Goal: Task Accomplishment & Management: Manage account settings

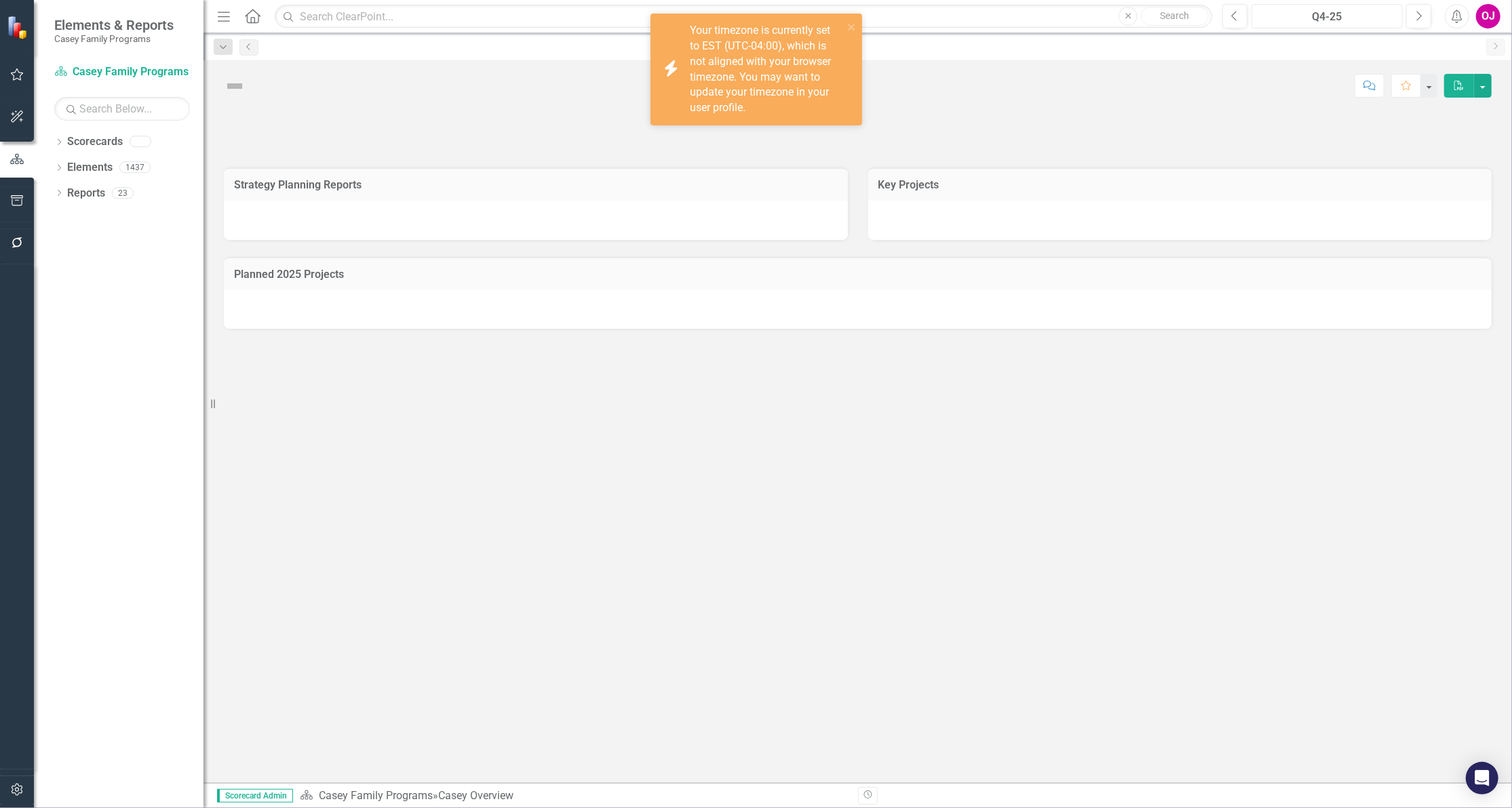
click at [1328, 16] on div "Q4-25" at bounding box center [1327, 17] width 142 height 16
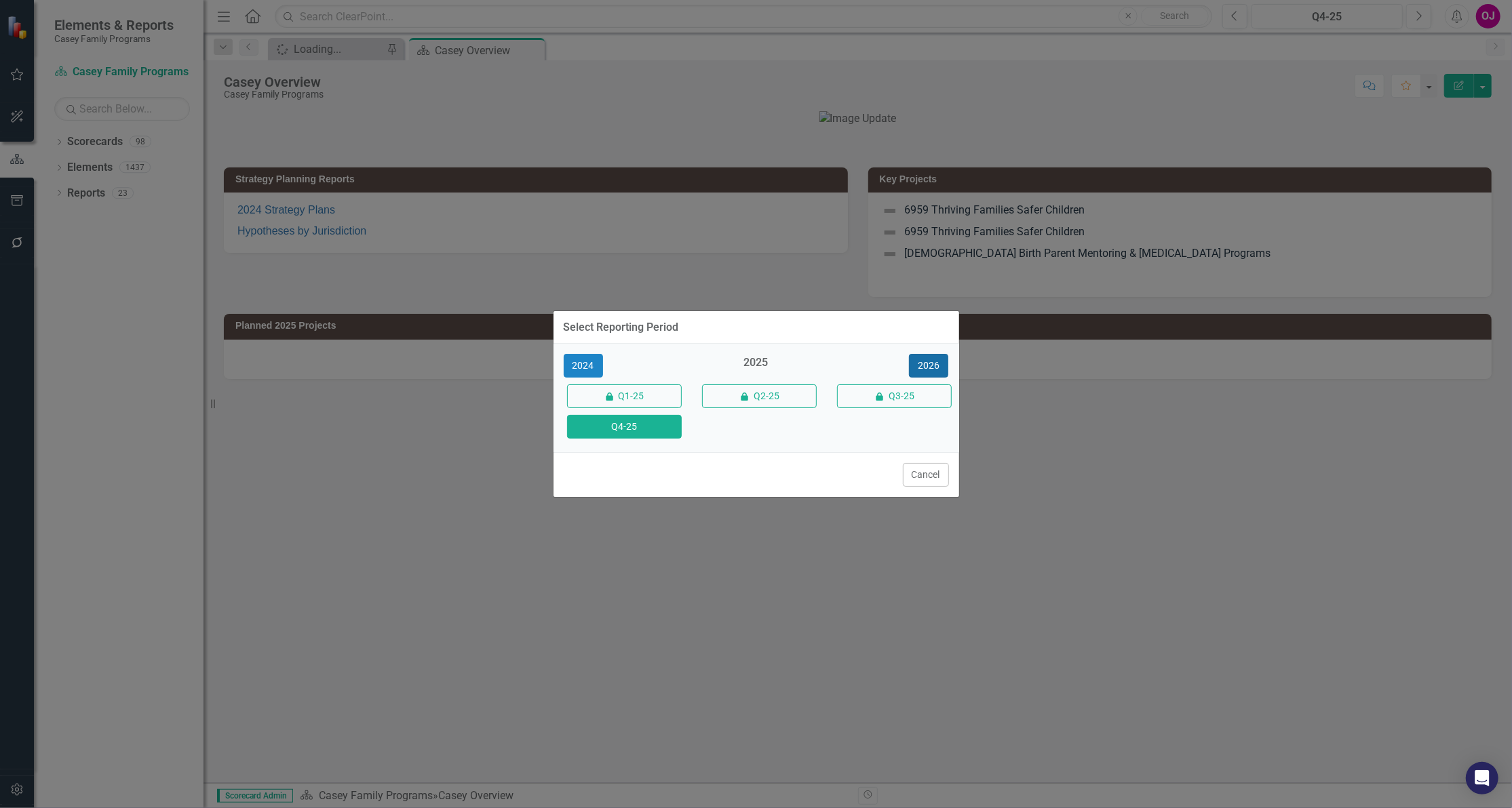
click at [914, 362] on button "2026" at bounding box center [929, 365] width 39 height 24
click at [921, 361] on div "2024 2026 2026" at bounding box center [756, 365] width 405 height 24
click at [638, 428] on button "Q4-26" at bounding box center [624, 427] width 115 height 24
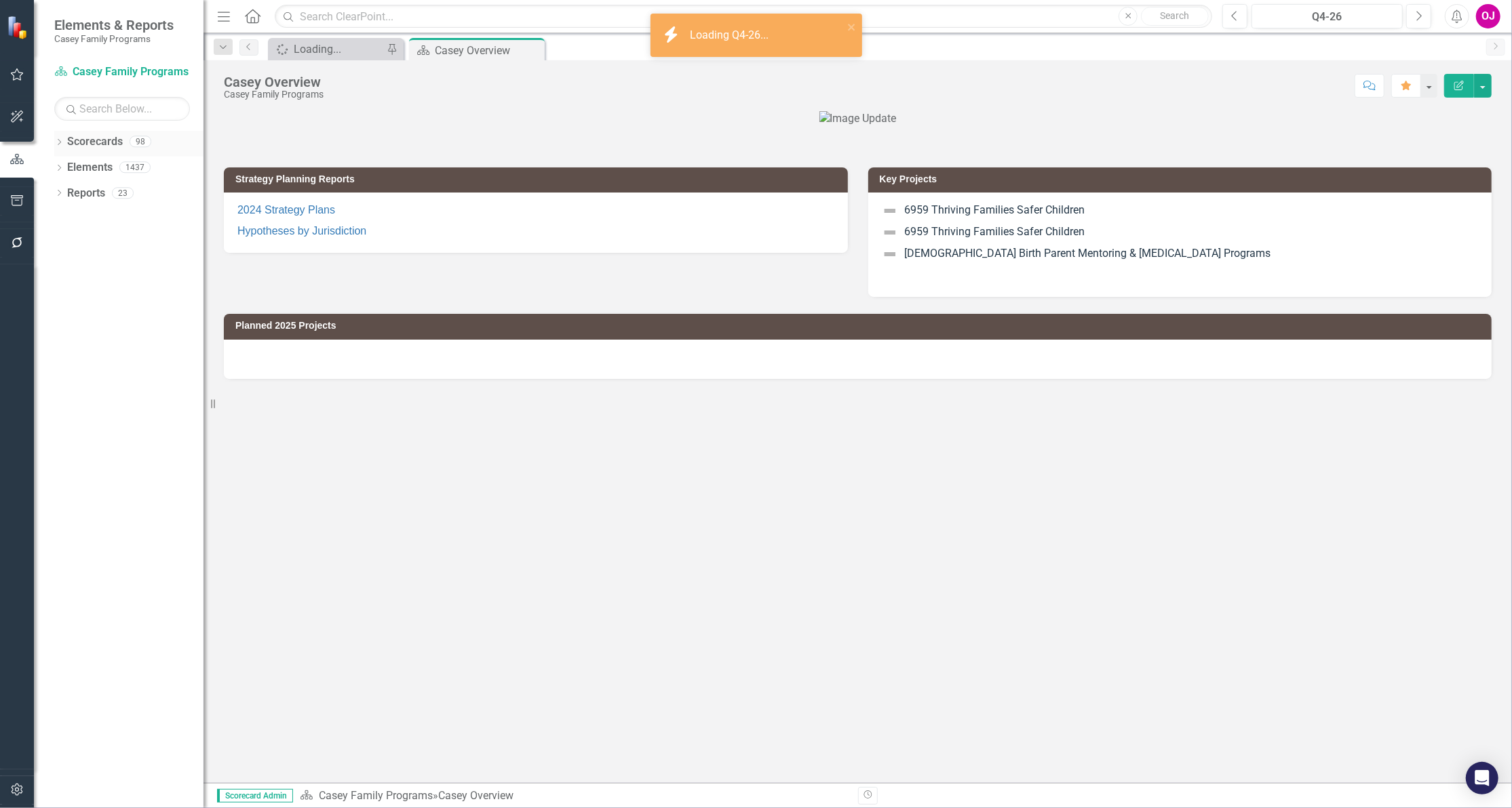
click at [61, 140] on icon "Dropdown" at bounding box center [59, 143] width 10 height 7
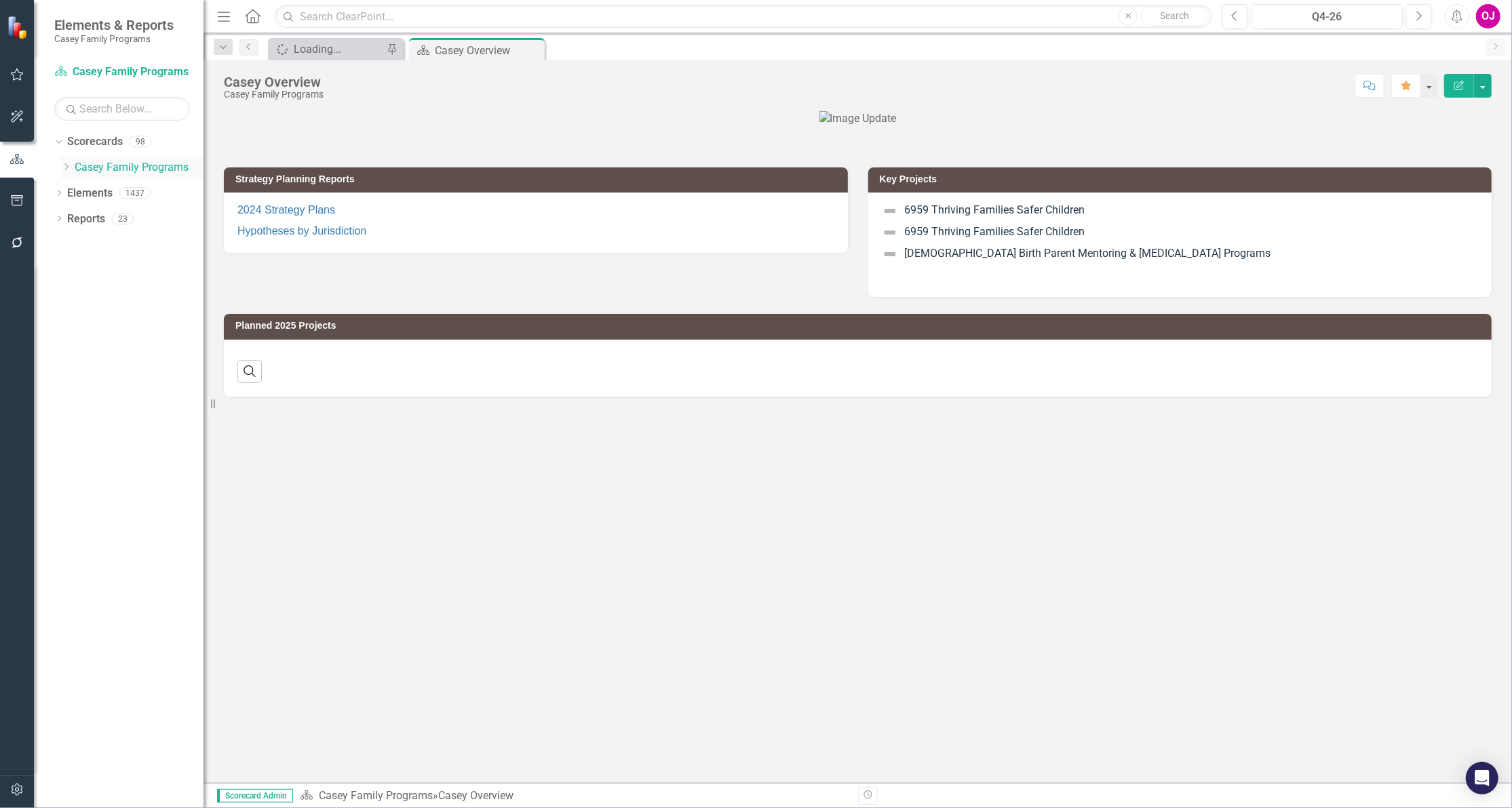
click at [64, 164] on icon "Dropdown" at bounding box center [66, 167] width 10 height 8
click at [80, 217] on icon "Dropdown" at bounding box center [79, 219] width 10 height 8
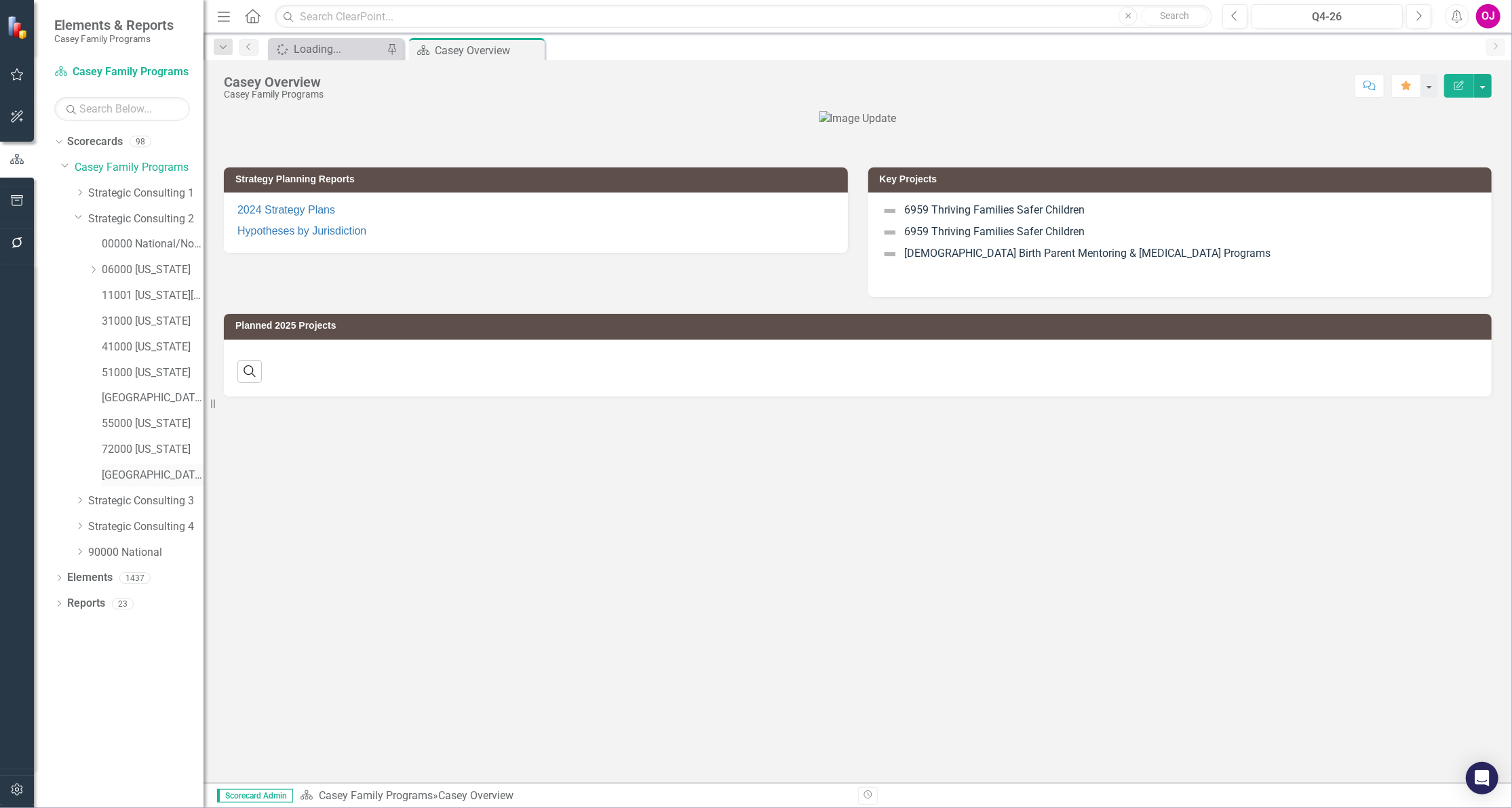
click at [118, 476] on link "[GEOGRAPHIC_DATA]" at bounding box center [152, 475] width 102 height 16
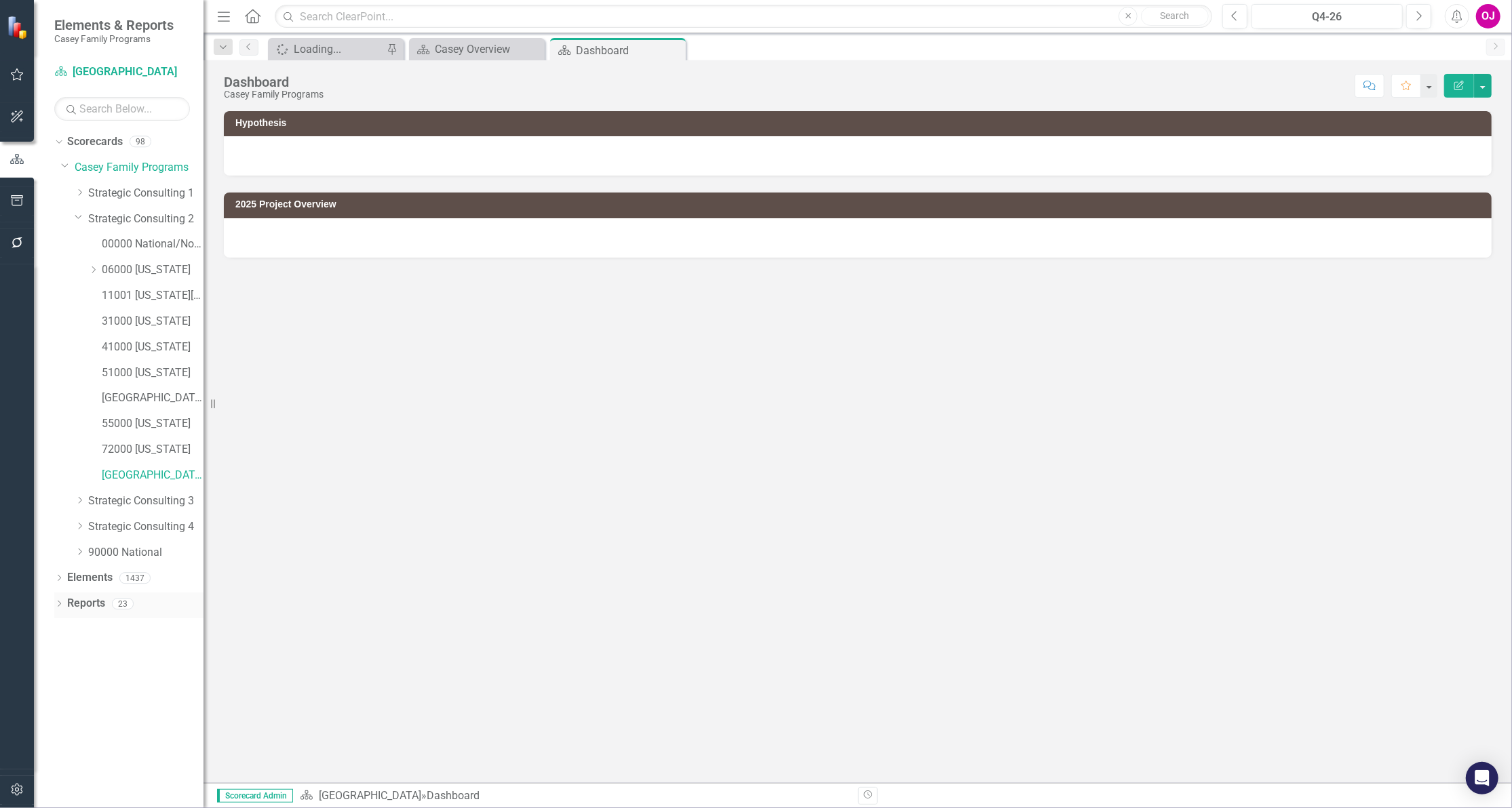
click at [57, 603] on icon "Dropdown" at bounding box center [59, 605] width 10 height 7
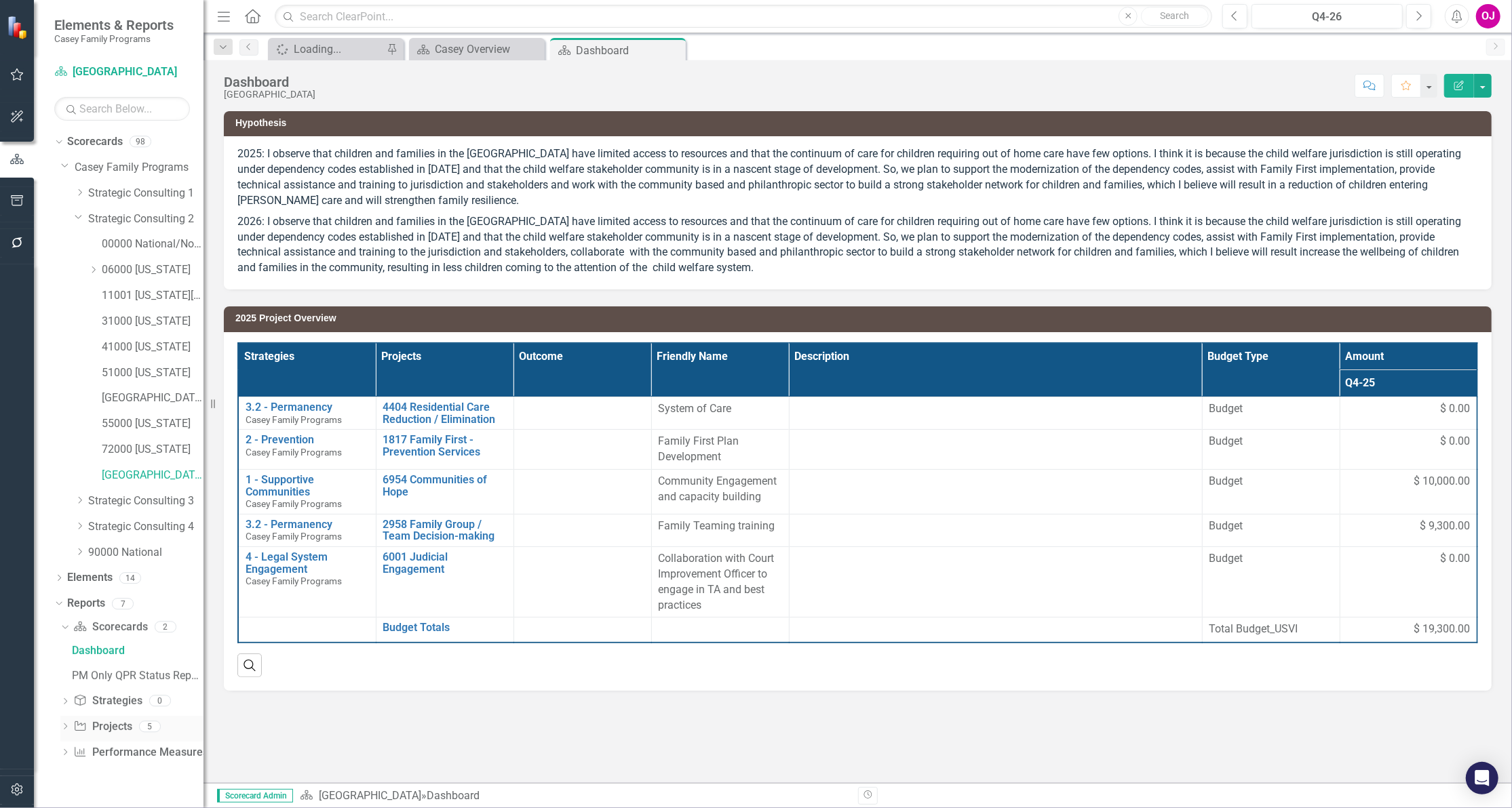
click at [66, 729] on icon "Dropdown" at bounding box center [66, 728] width 10 height 7
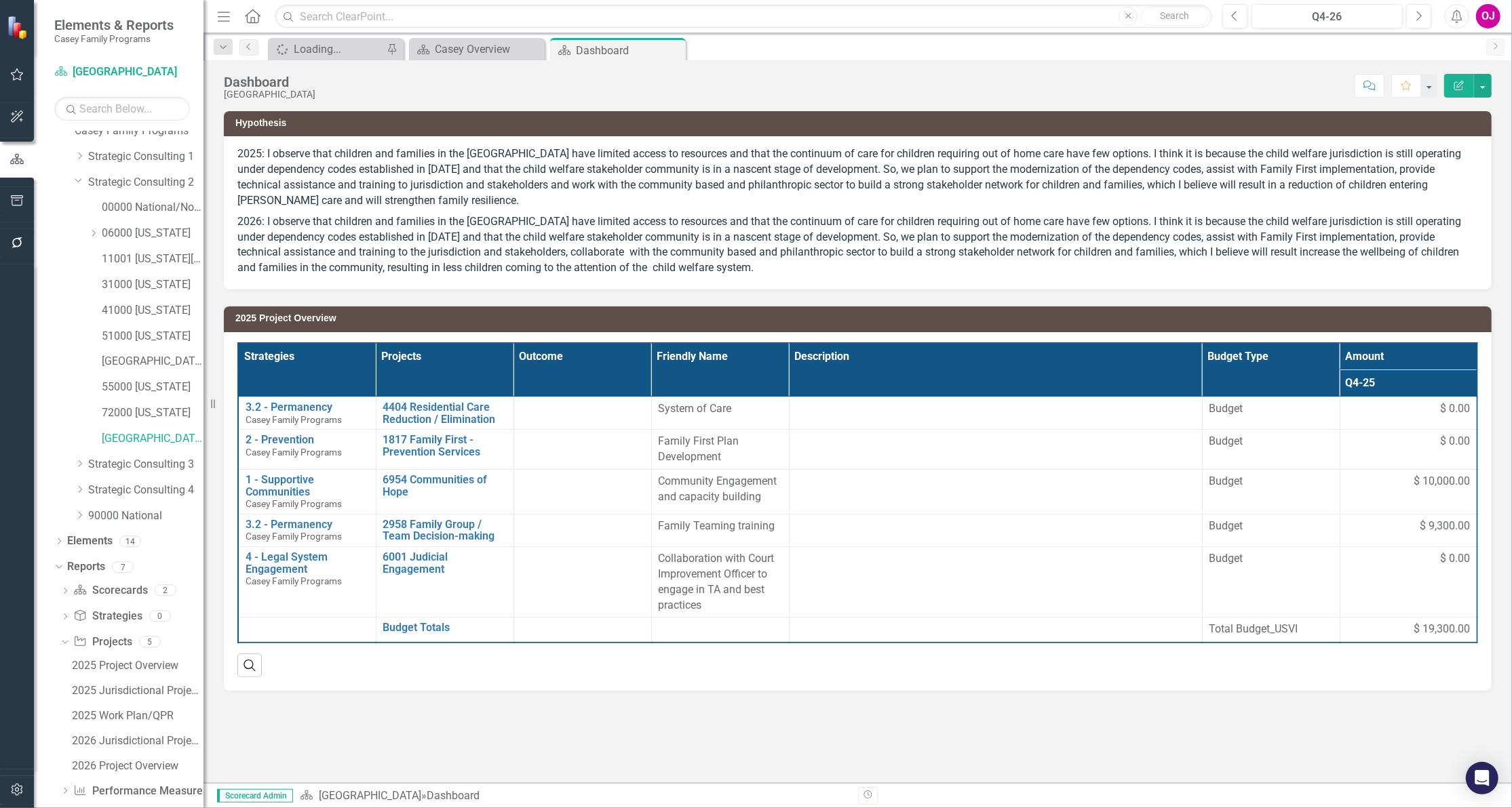
scroll to position [55, 0]
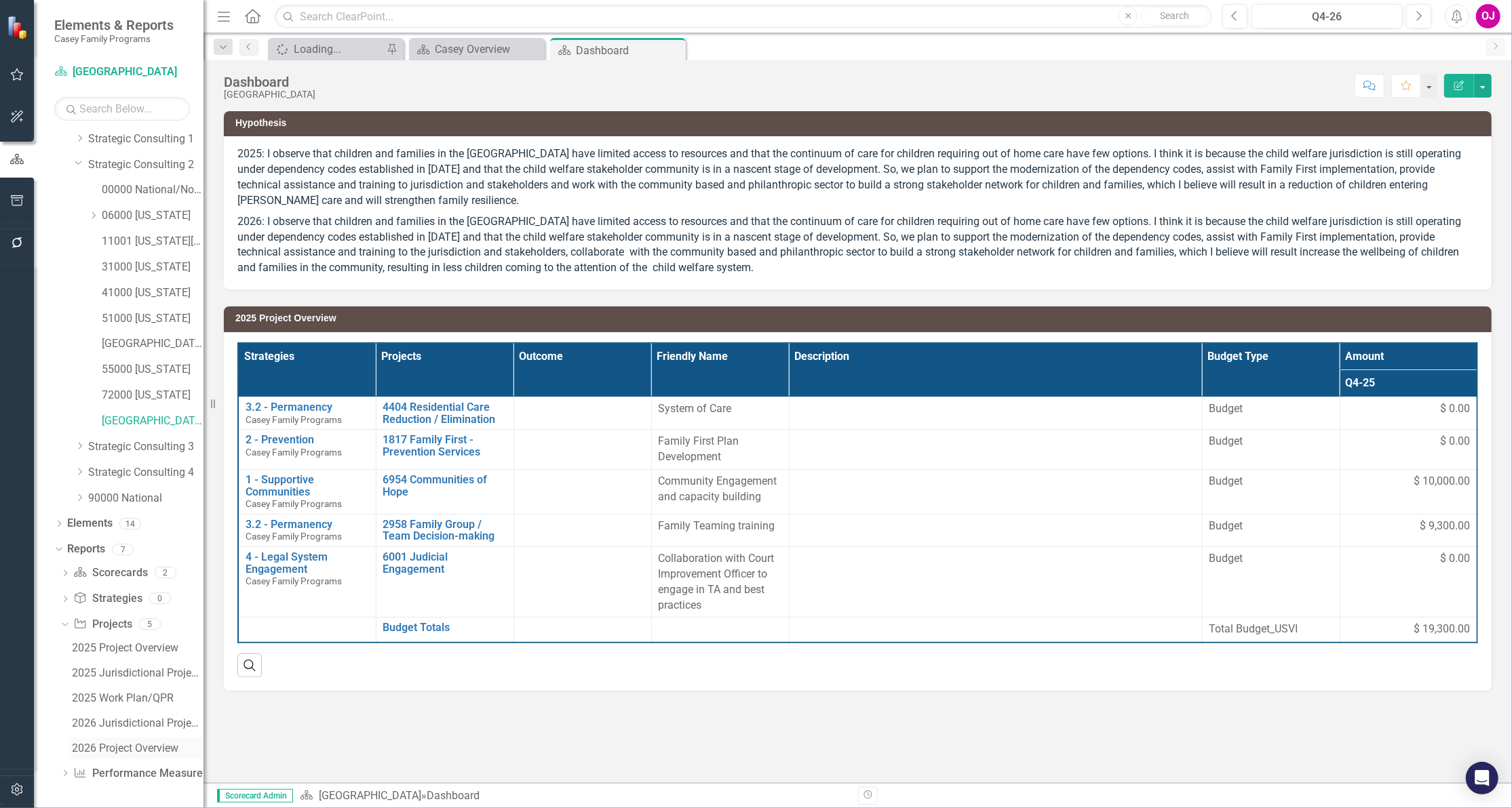
click at [126, 743] on div "2026 Project Overview" at bounding box center [138, 748] width 132 height 12
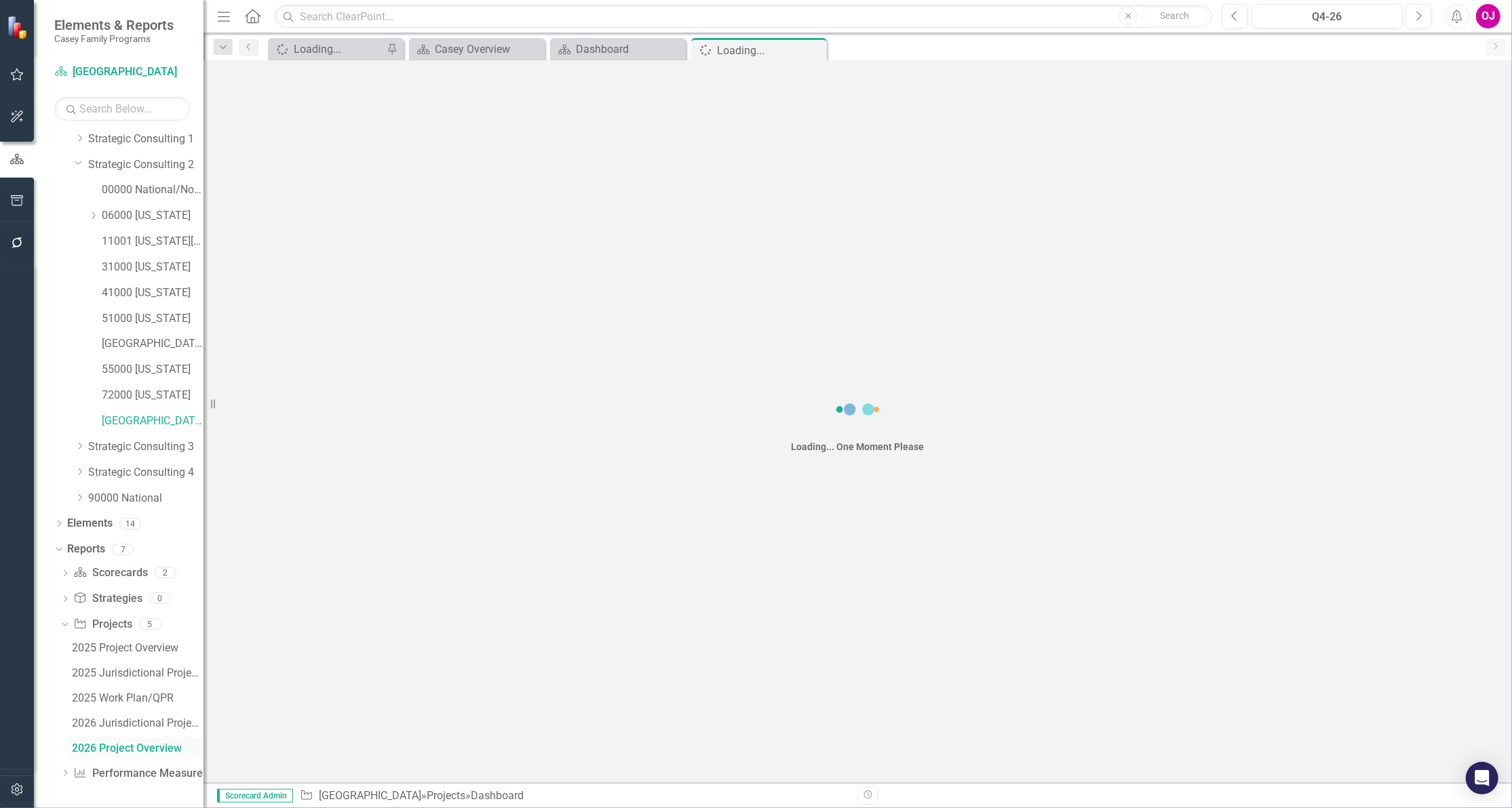
scroll to position [6, 0]
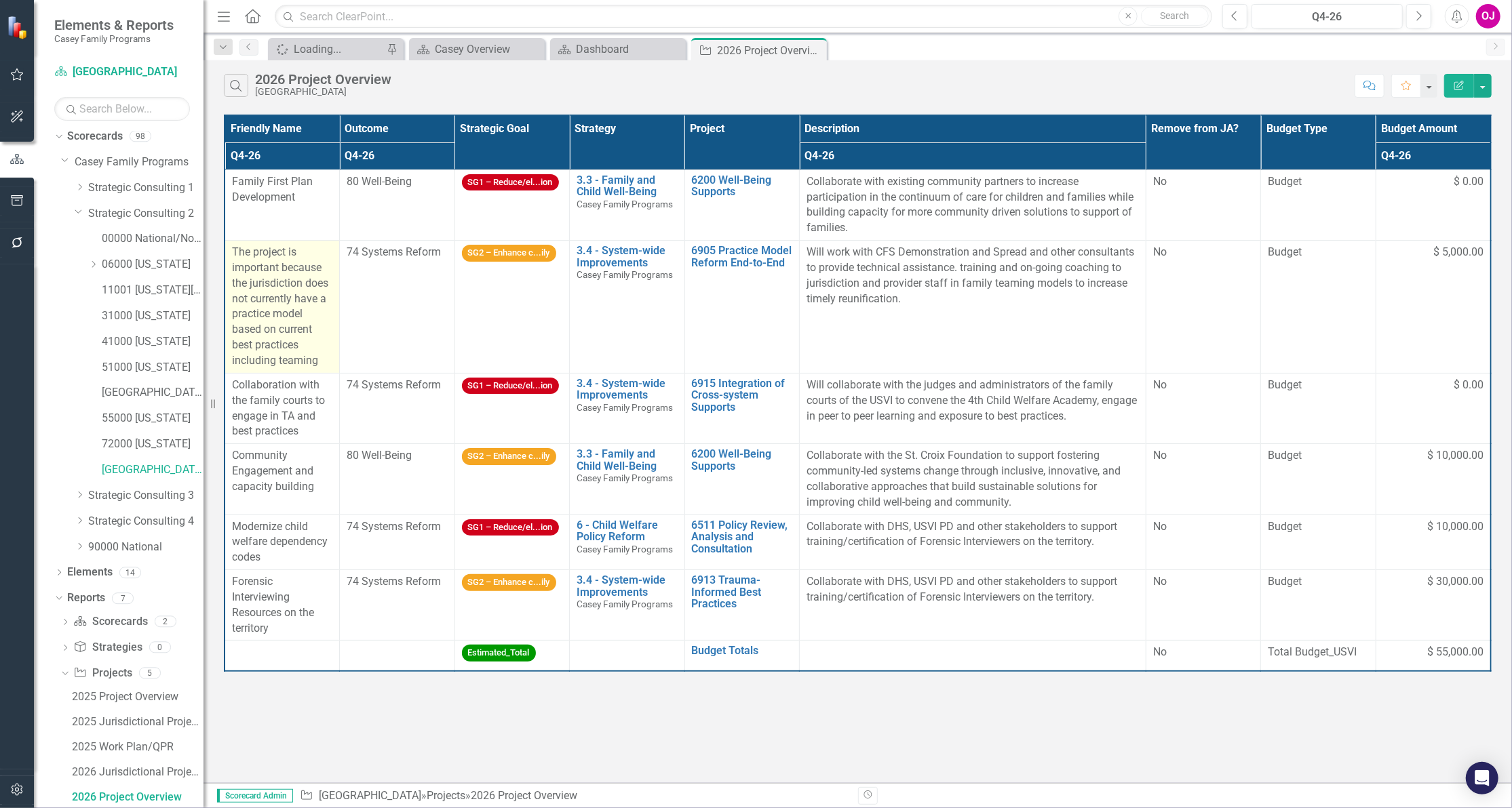
click at [272, 337] on div "The project is important because the jurisdiction does not currently have a pra…" at bounding box center [282, 307] width 101 height 124
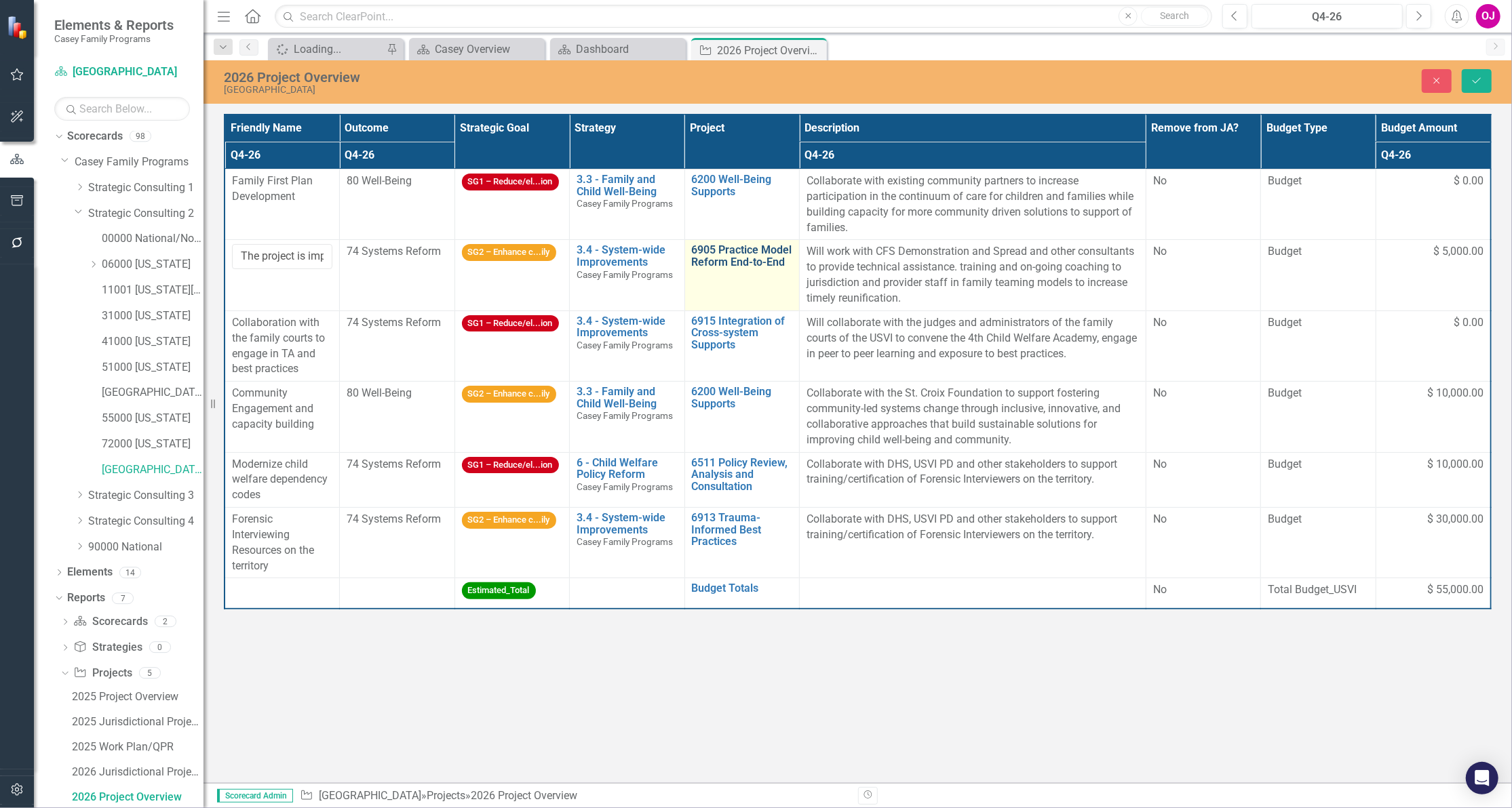
click at [729, 261] on link "6905 Practice Model Reform End-to-End" at bounding box center [742, 255] width 101 height 24
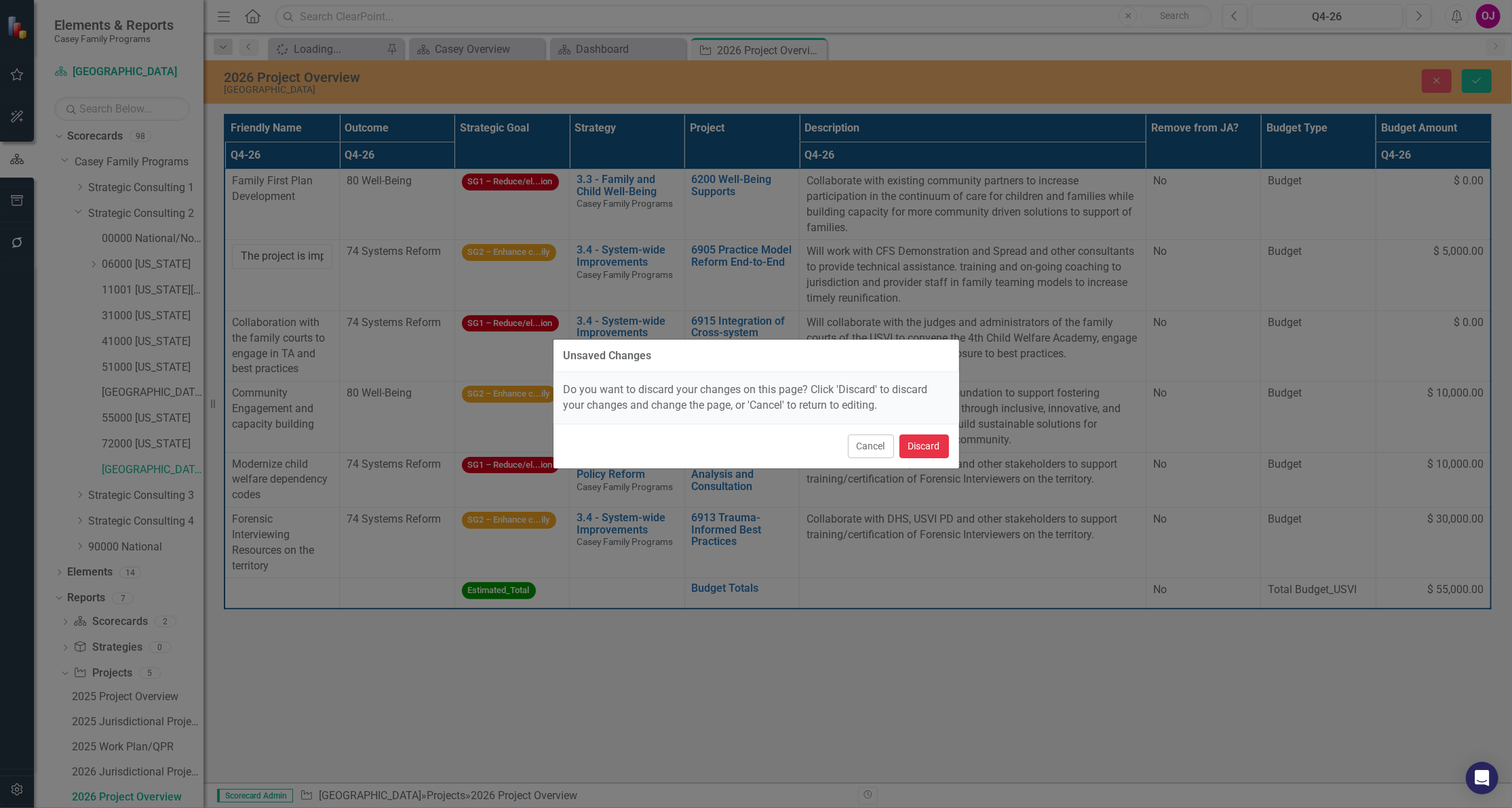
click at [926, 440] on button "Discard" at bounding box center [924, 446] width 49 height 24
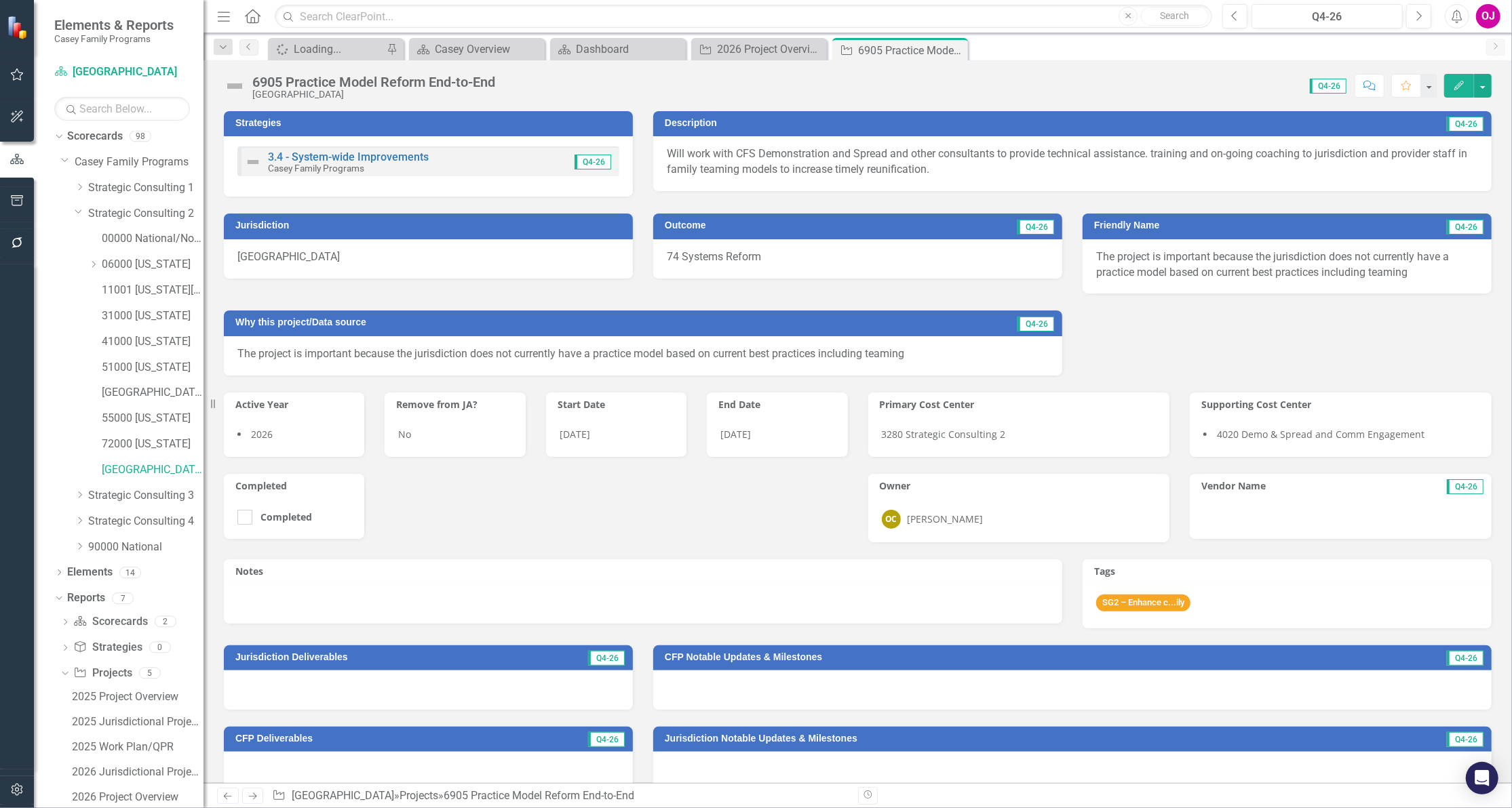
click at [1207, 278] on span "The project is important because the jurisdiction does not currently have a pra…" at bounding box center [1272, 264] width 353 height 29
click at [1209, 267] on span "The project is important because the jurisdiction does not currently have a pra…" at bounding box center [1272, 264] width 353 height 29
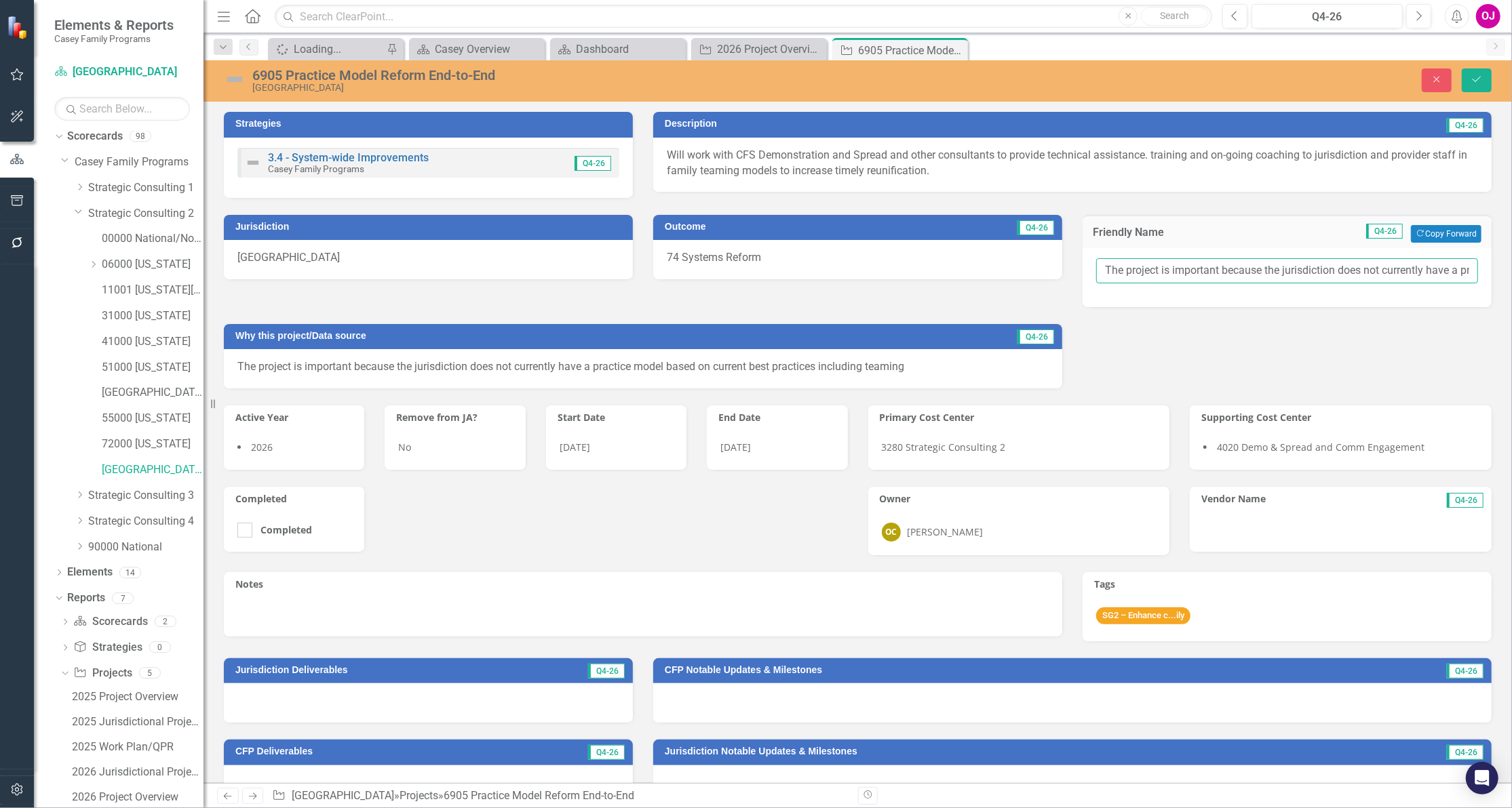
click at [1209, 267] on input "The project is important because the jurisdiction does not currently have a pra…" at bounding box center [1287, 271] width 382 height 25
paste input "Family Teaming train"
type input "Family Teaming training"
click at [1474, 79] on icon "Save" at bounding box center [1477, 79] width 12 height 10
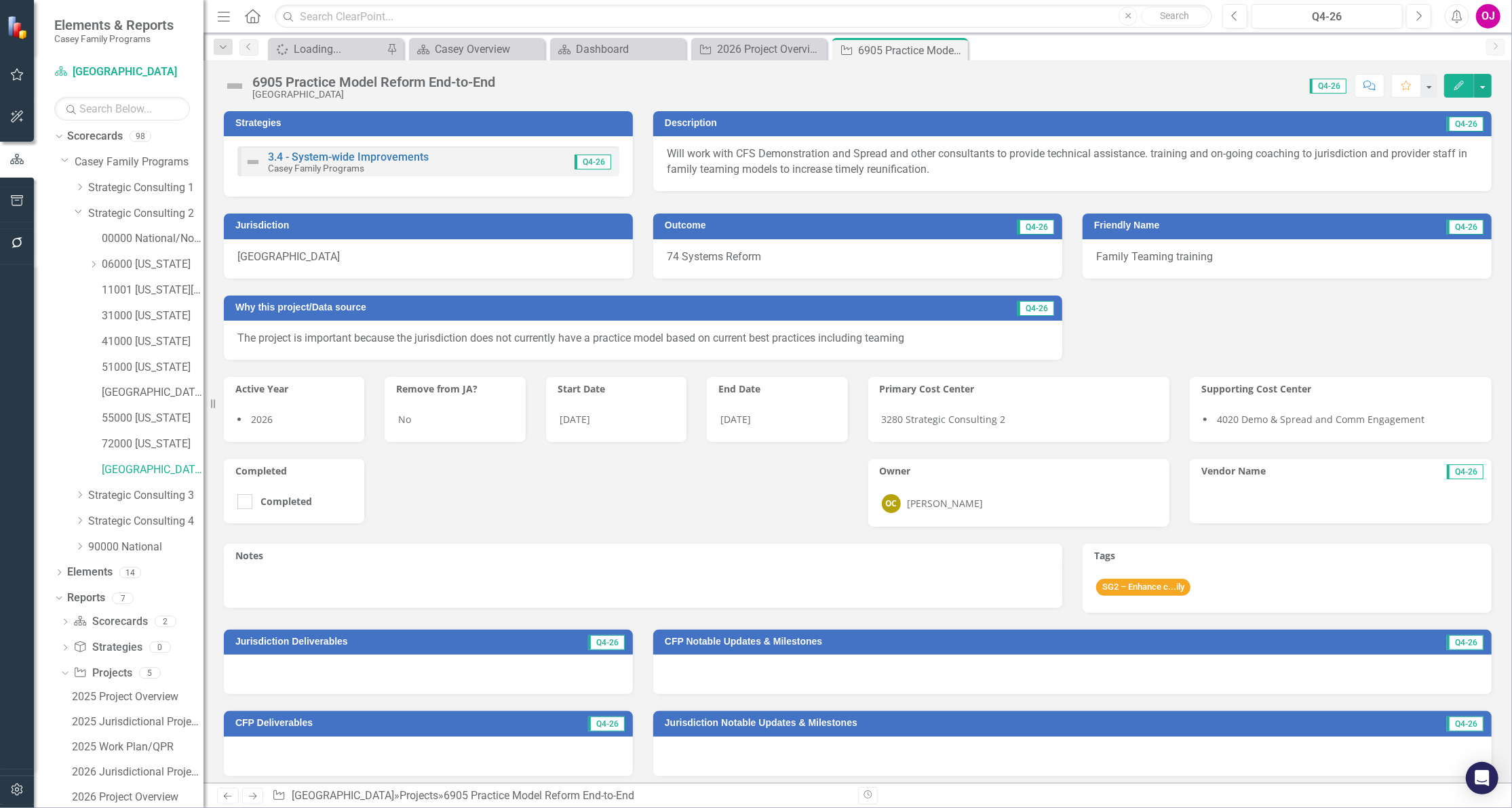
click at [1207, 256] on div "Family Teaming training" at bounding box center [1287, 259] width 409 height 39
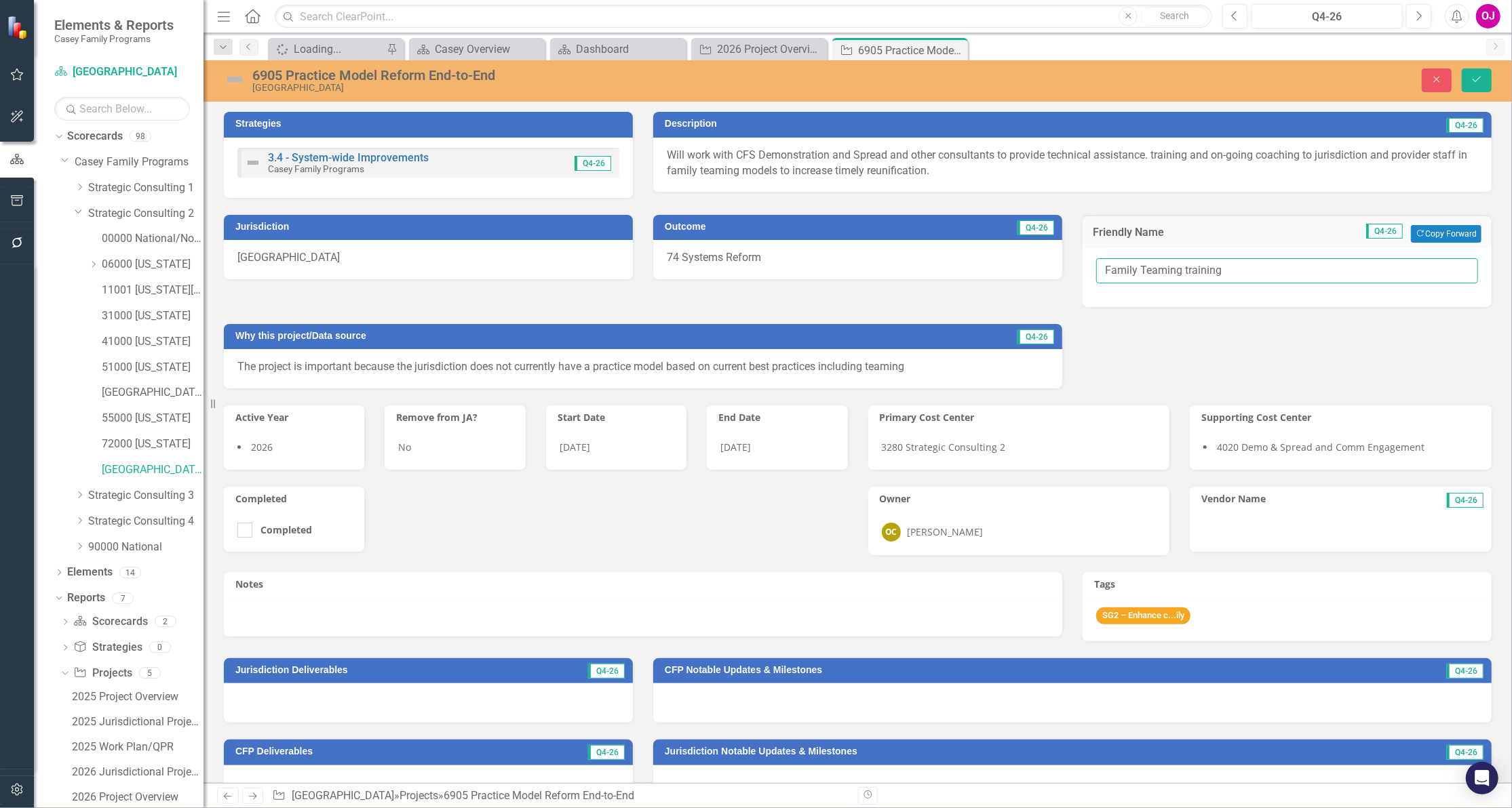
drag, startPoint x: 1228, startPoint y: 266, endPoint x: 1057, endPoint y: 266, distance: 171.0
click at [1057, 266] on div "Jurisdiction [GEOGRAPHIC_DATA] Outcome Q4-26 74 Systems Reform Friendly Name Q4…" at bounding box center [858, 293] width 1288 height 191
click at [126, 797] on div "2026 Project Overview" at bounding box center [138, 797] width 132 height 12
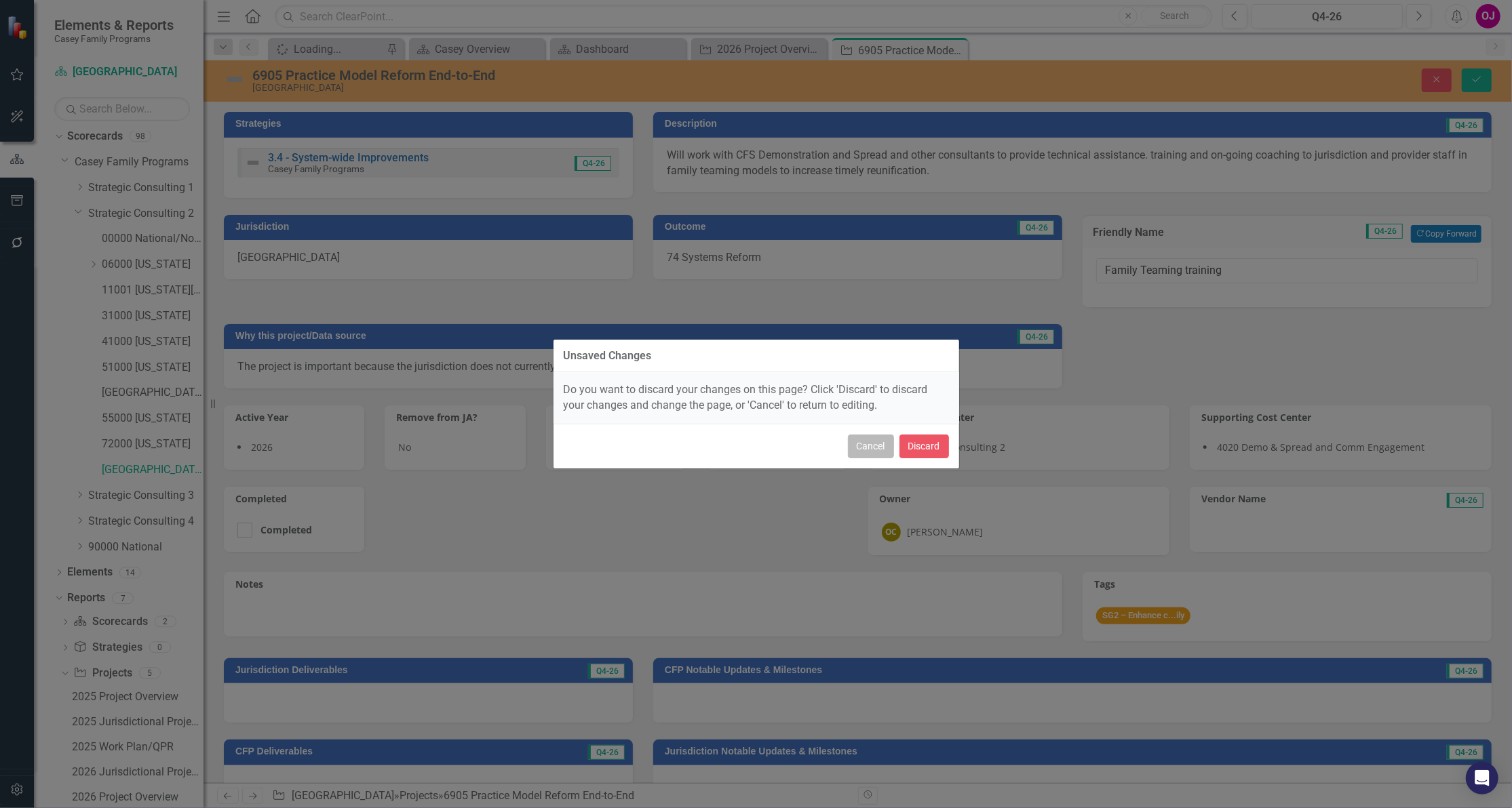
click at [866, 456] on button "Cancel" at bounding box center [871, 446] width 46 height 24
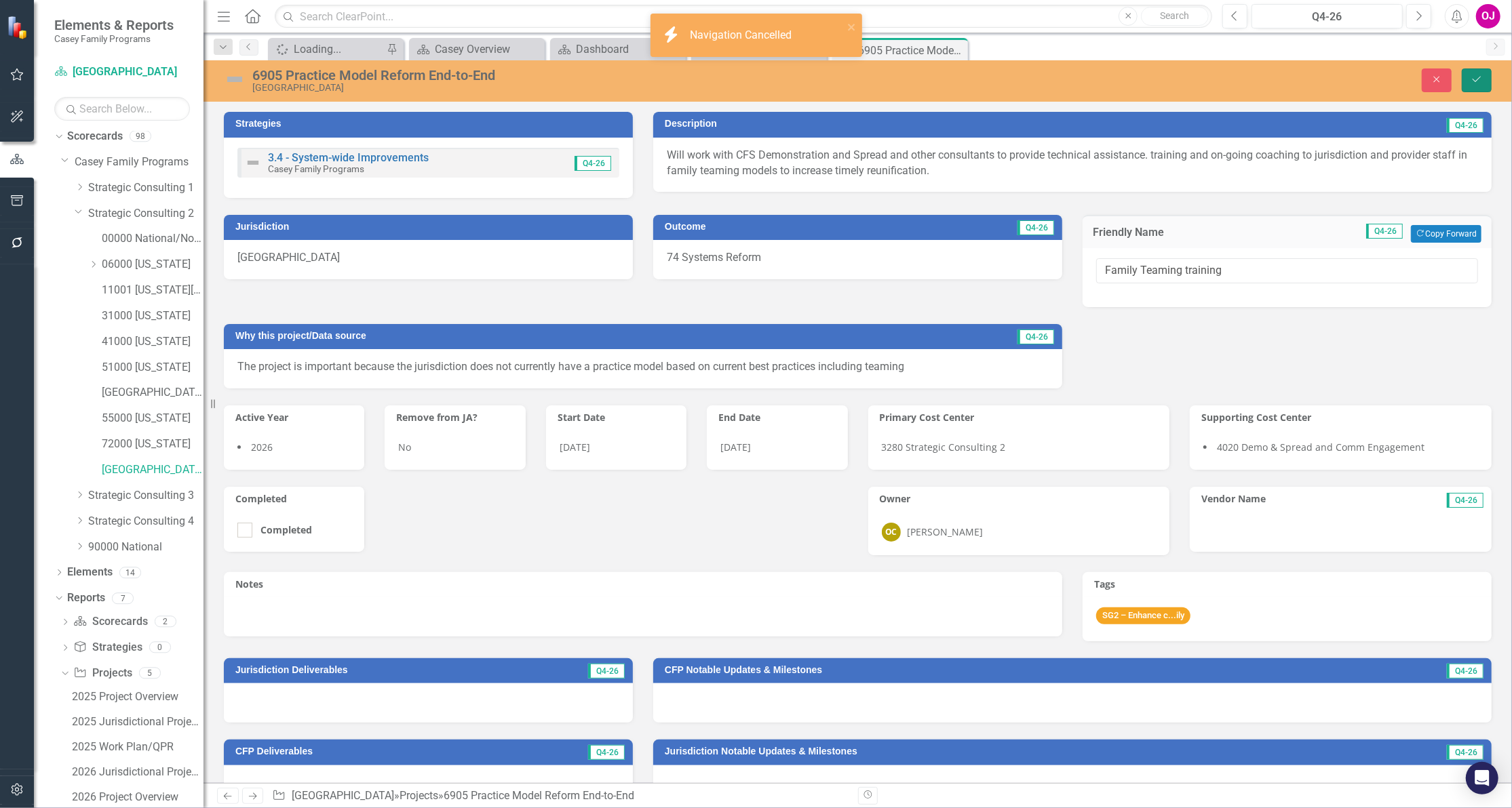
click at [1467, 84] on button "Save" at bounding box center [1477, 80] width 29 height 24
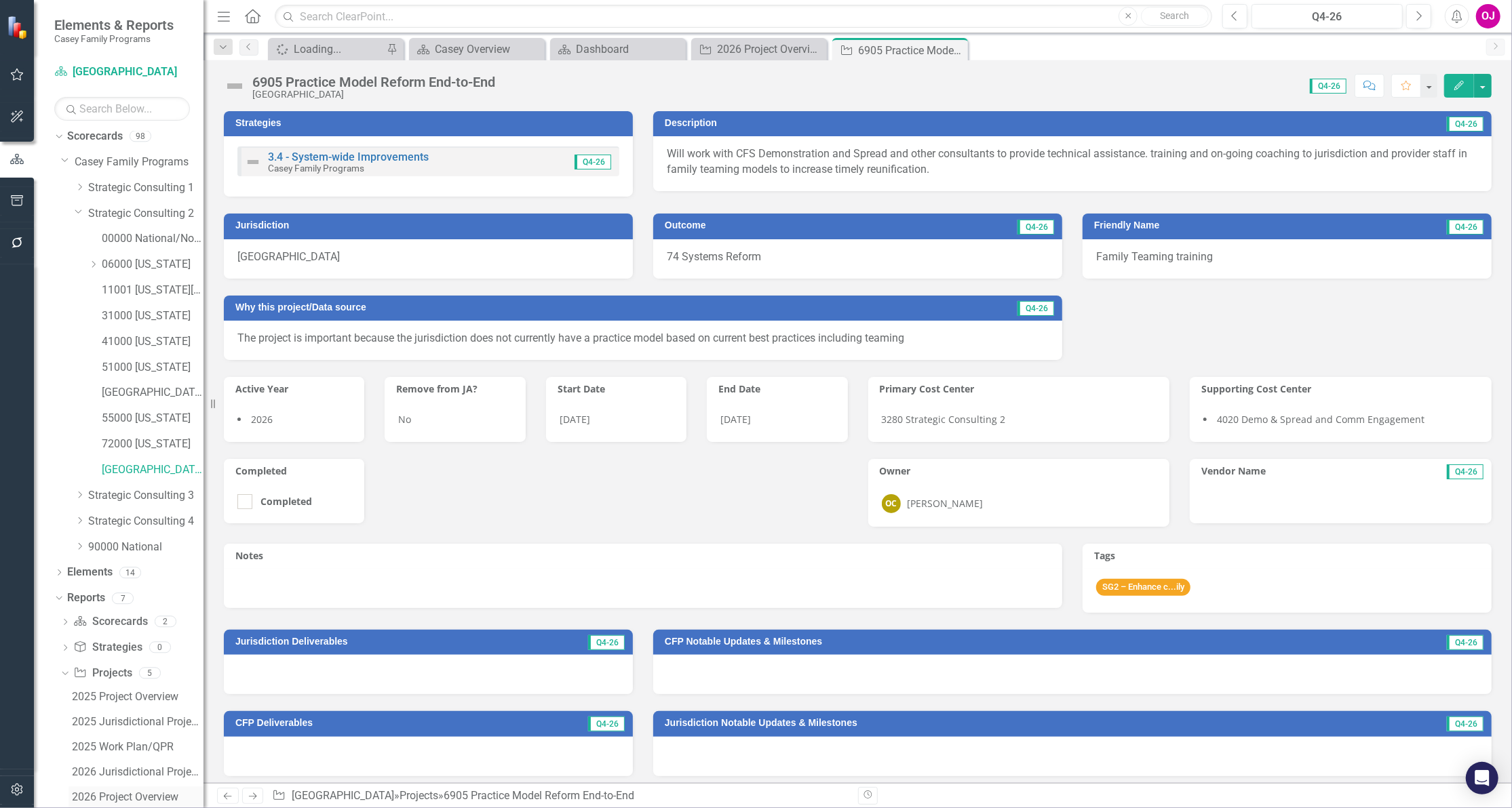
click at [137, 799] on div "2026 Project Overview" at bounding box center [138, 797] width 132 height 12
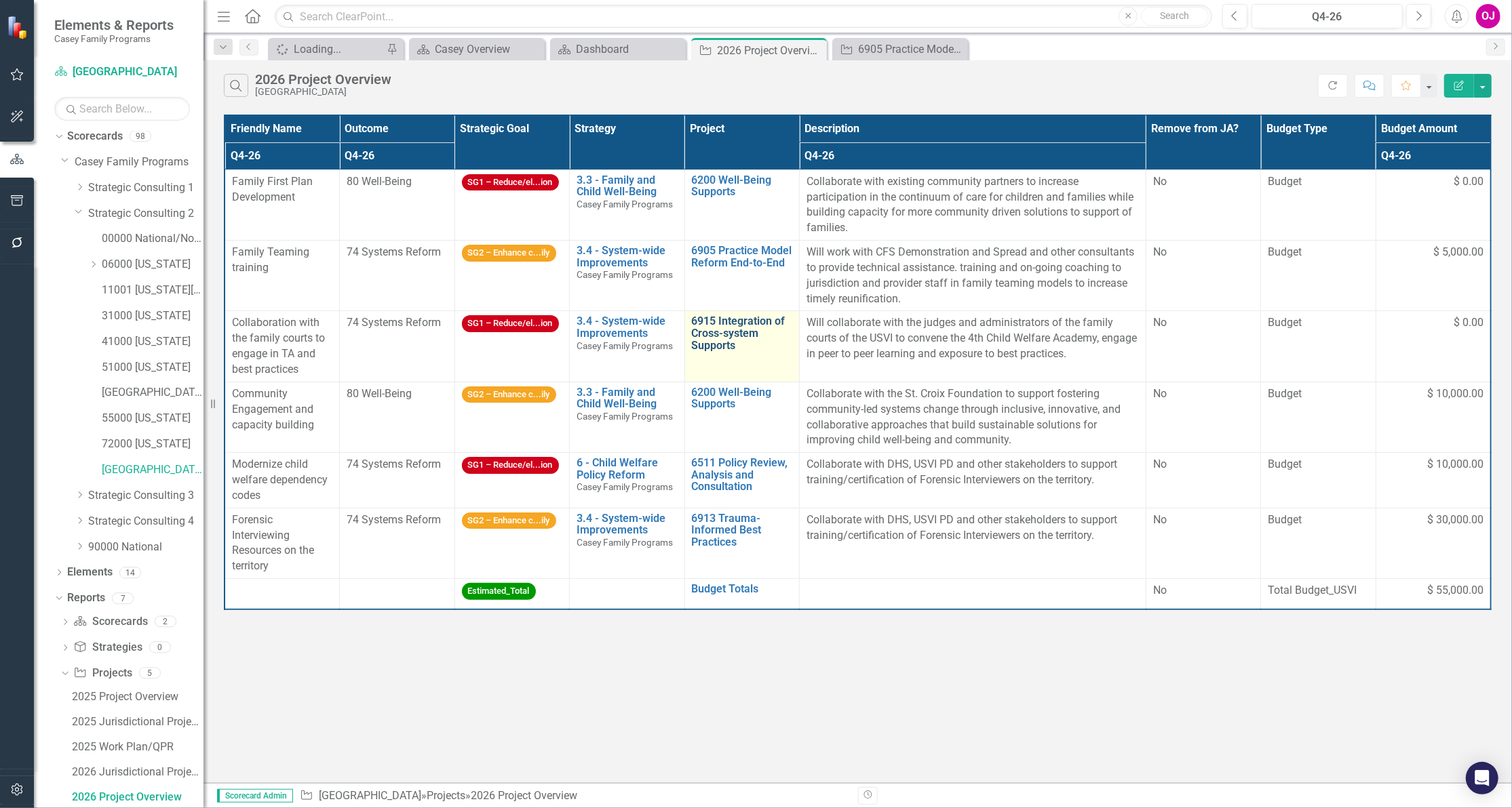
click at [757, 335] on link "6915 Integration of Cross-system Supports" at bounding box center [742, 333] width 101 height 36
